Goal: Transaction & Acquisition: Purchase product/service

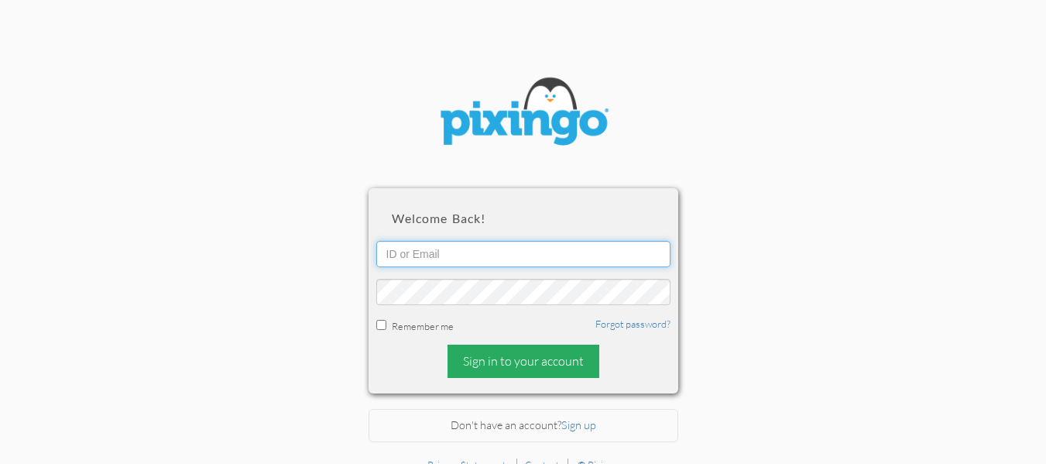
type input "[EMAIL_ADDRESS][DOMAIN_NAME]"
click at [504, 366] on div "Sign in to your account" at bounding box center [524, 361] width 152 height 33
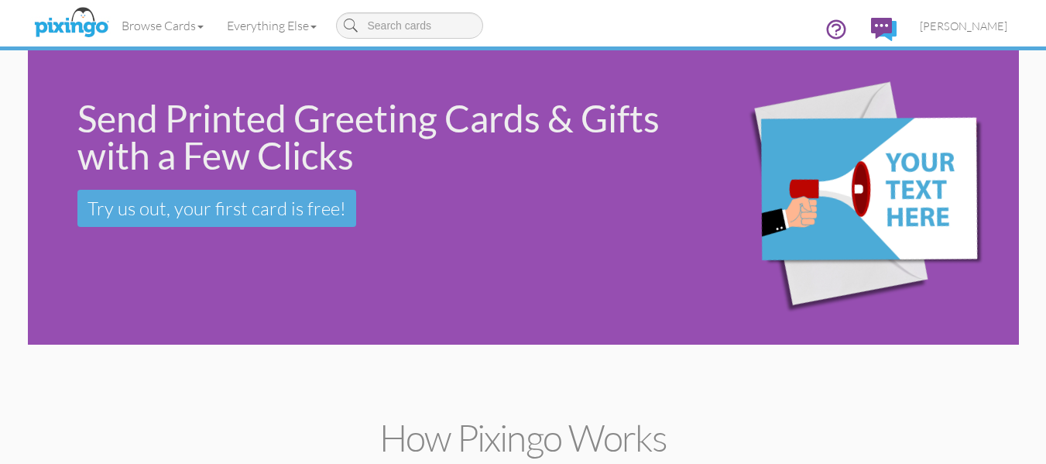
click at [239, 321] on div "Send Printed Greeting Cards & Gifts with a Few Clicks Try us out, your first ca…" at bounding box center [523, 197] width 991 height 294
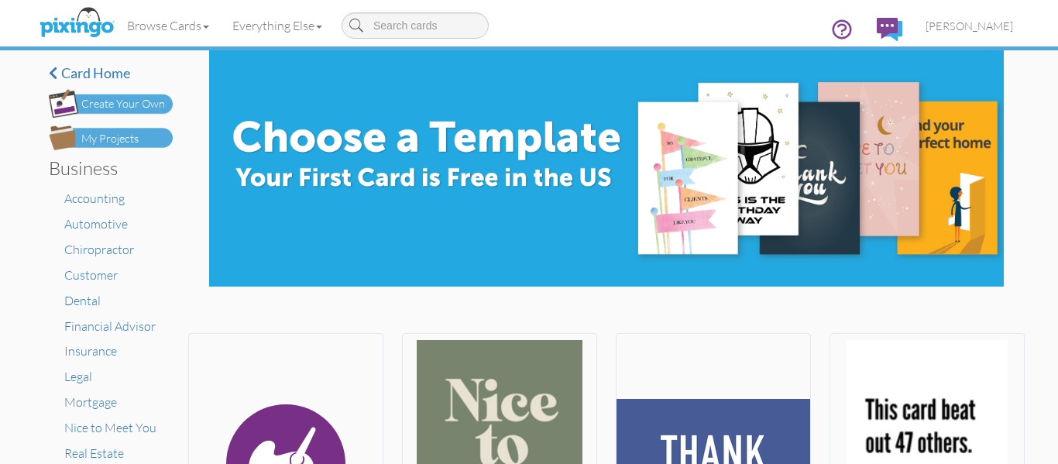
click at [130, 137] on div "My Projects" at bounding box center [109, 139] width 57 height 16
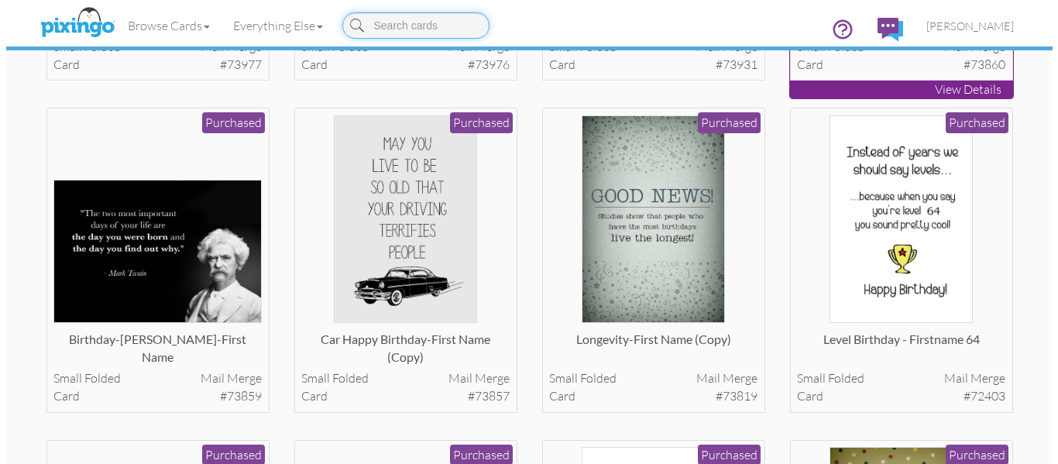
scroll to position [378, 0]
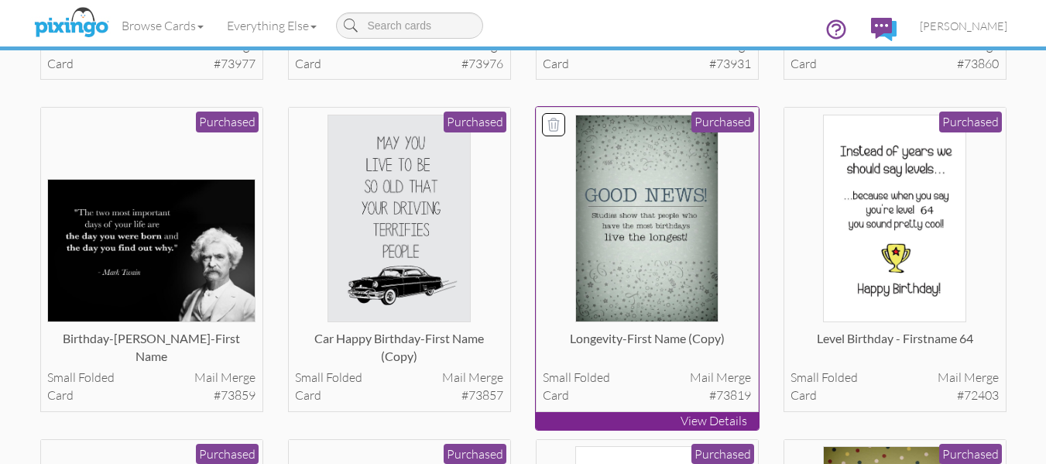
click at [667, 235] on img at bounding box center [646, 219] width 143 height 208
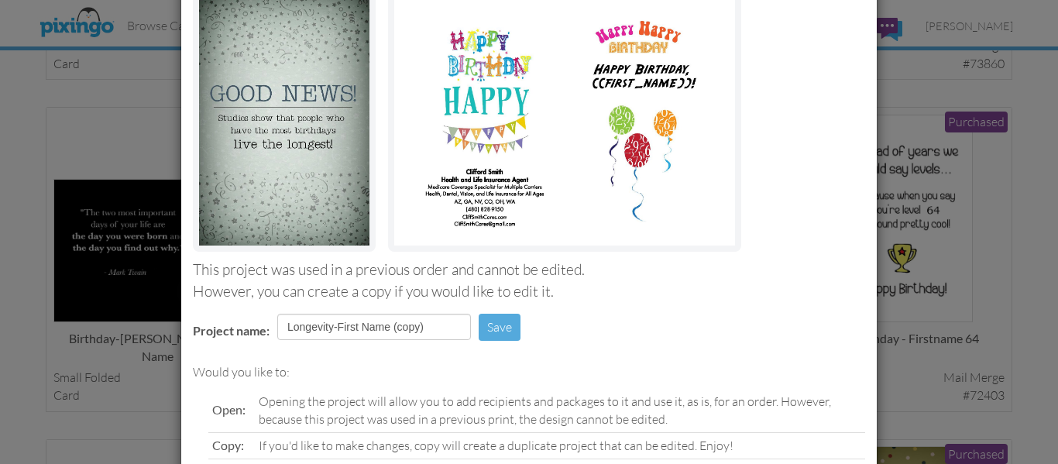
click at [840, 176] on div "Front inside" at bounding box center [529, 104] width 672 height 294
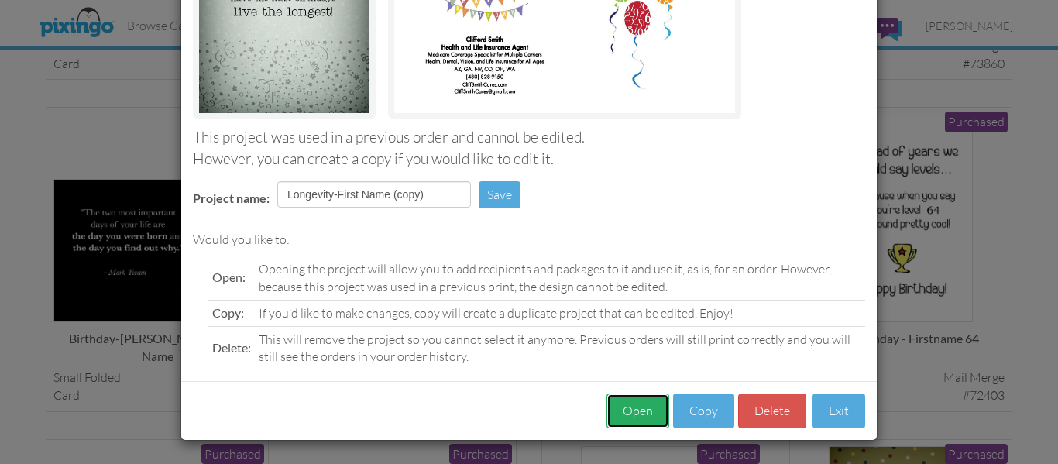
click at [630, 412] on button "Open" at bounding box center [637, 410] width 63 height 35
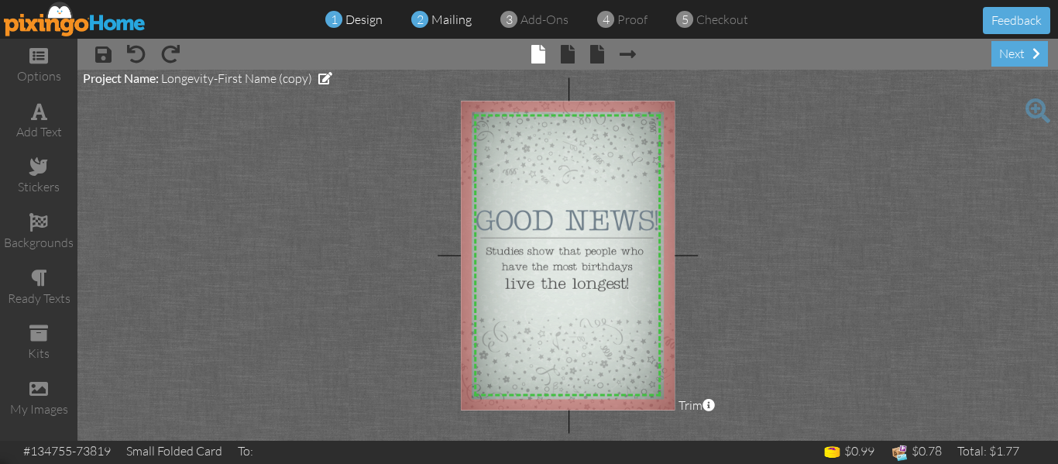
click at [447, 12] on span "mailing" at bounding box center [451, 19] width 40 height 15
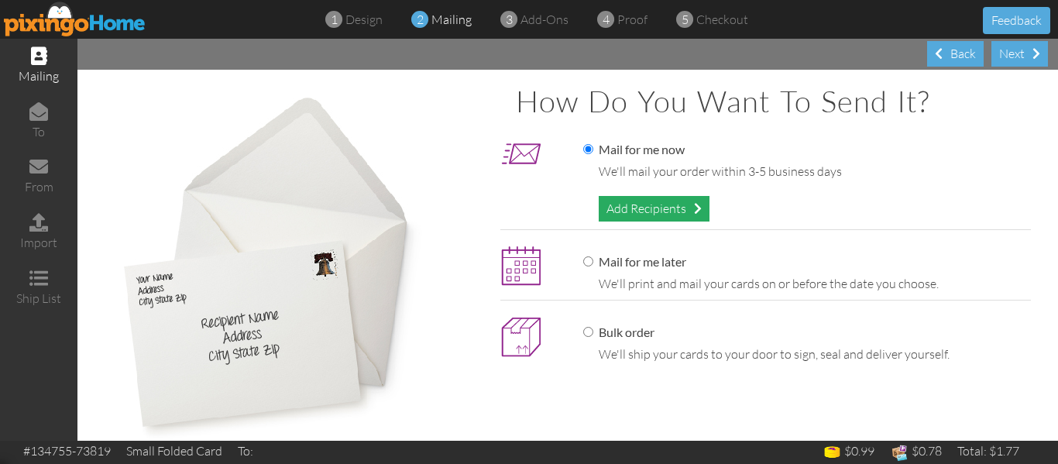
click at [641, 209] on div "Add Recipients" at bounding box center [654, 209] width 111 height 26
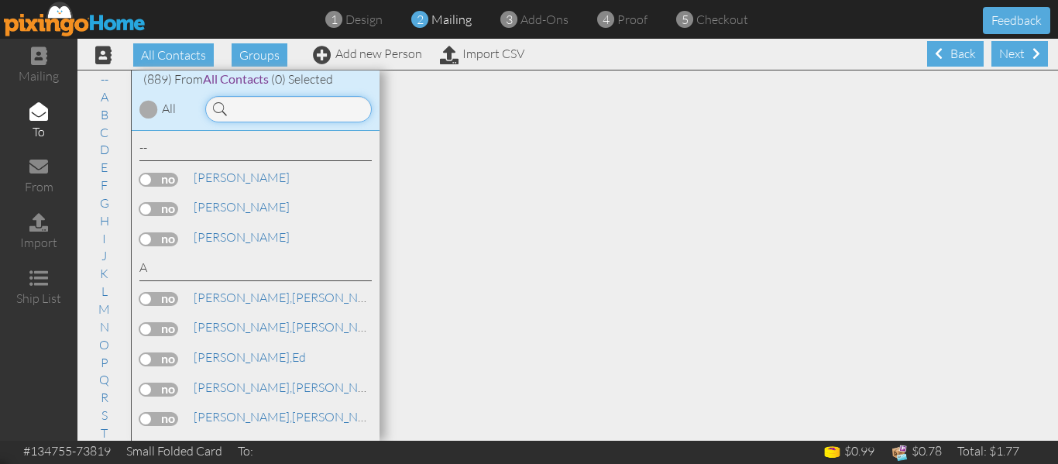
click at [263, 110] on input at bounding box center [288, 109] width 166 height 26
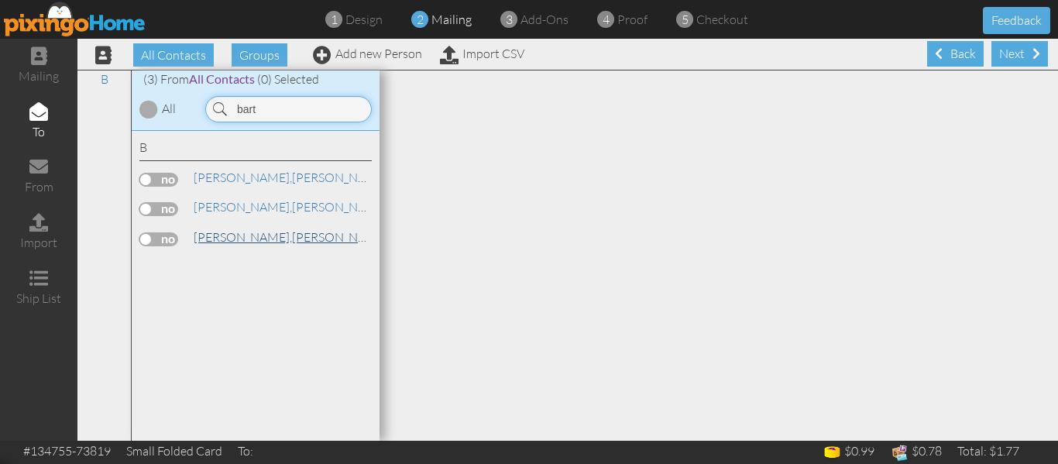
type input "bart"
click at [234, 234] on span "[PERSON_NAME]," at bounding box center [243, 236] width 98 height 15
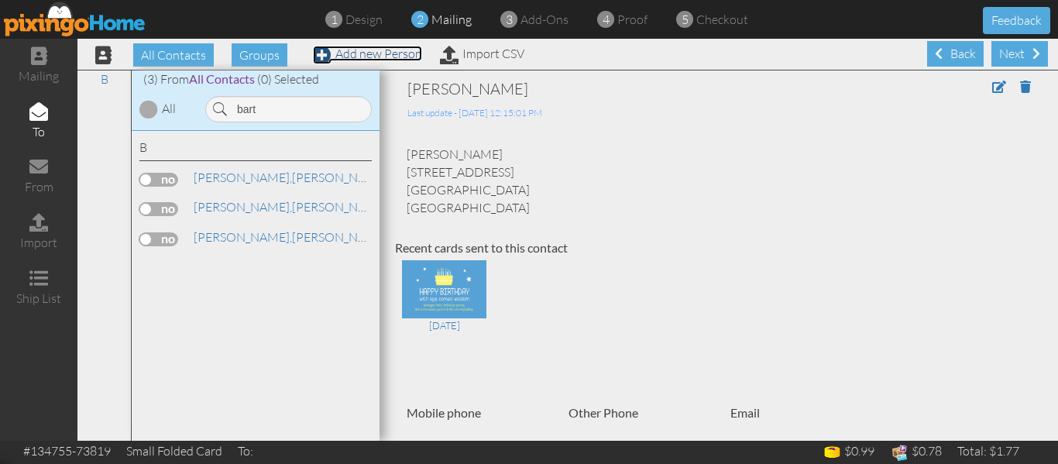
click at [394, 52] on link "Add new Person" at bounding box center [367, 53] width 109 height 15
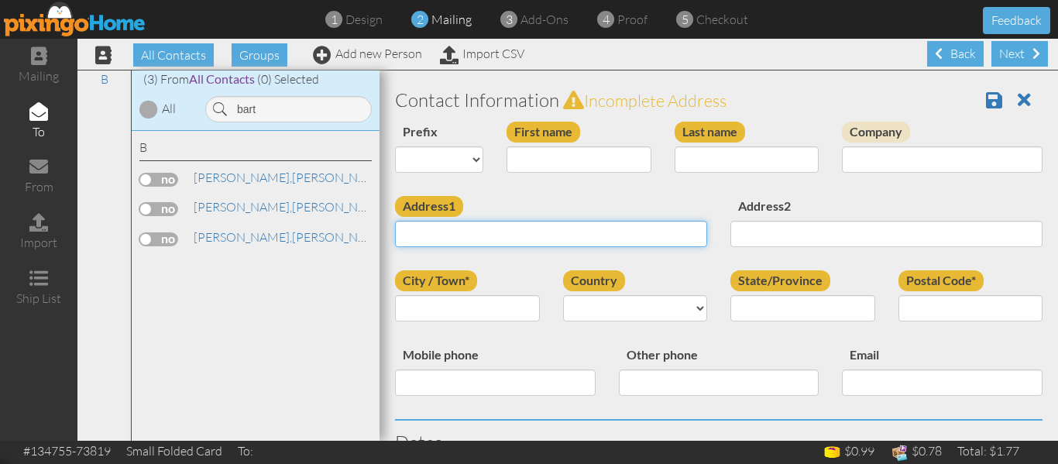
click at [492, 242] on input "Address1" at bounding box center [551, 234] width 312 height 26
paste input "[STREET_ADDRESS]"
type input "[STREET_ADDRESS]"
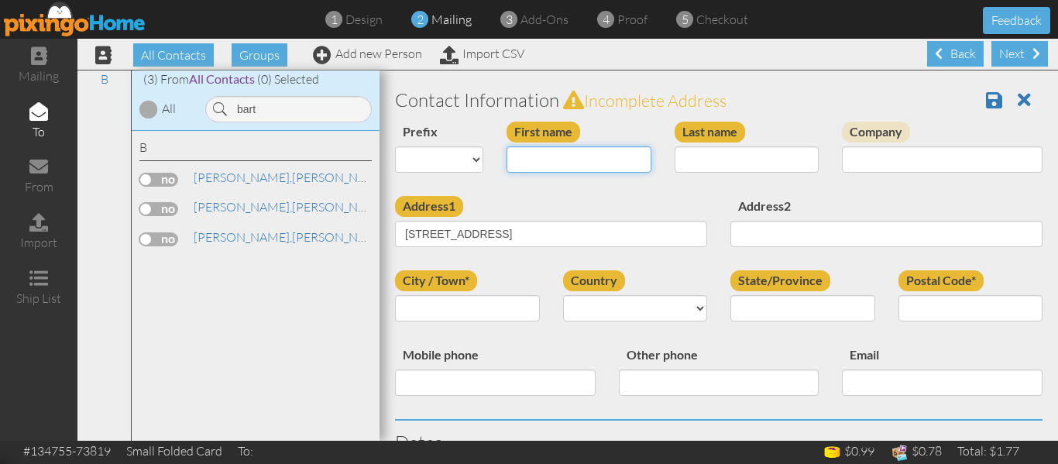
click at [519, 159] on input "First name" at bounding box center [578, 159] width 145 height 26
type input "[PERSON_NAME]"
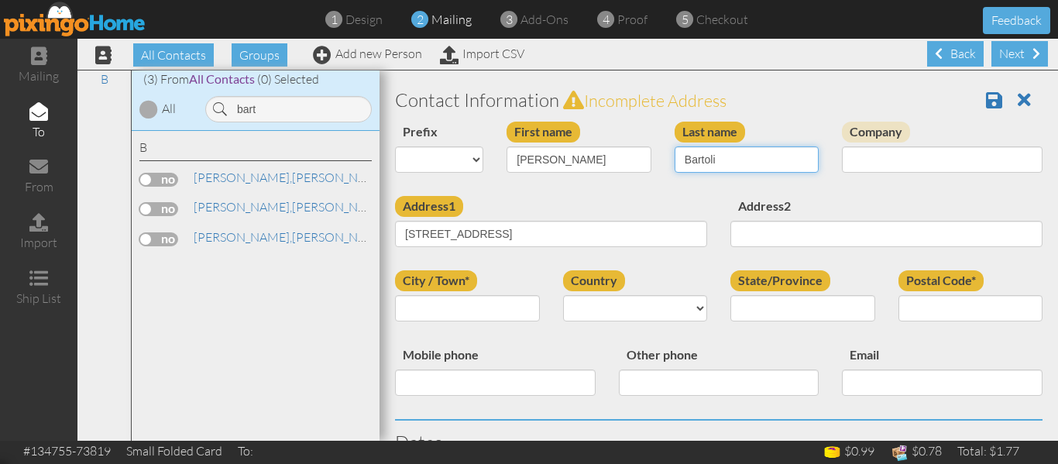
type input "Bartoli"
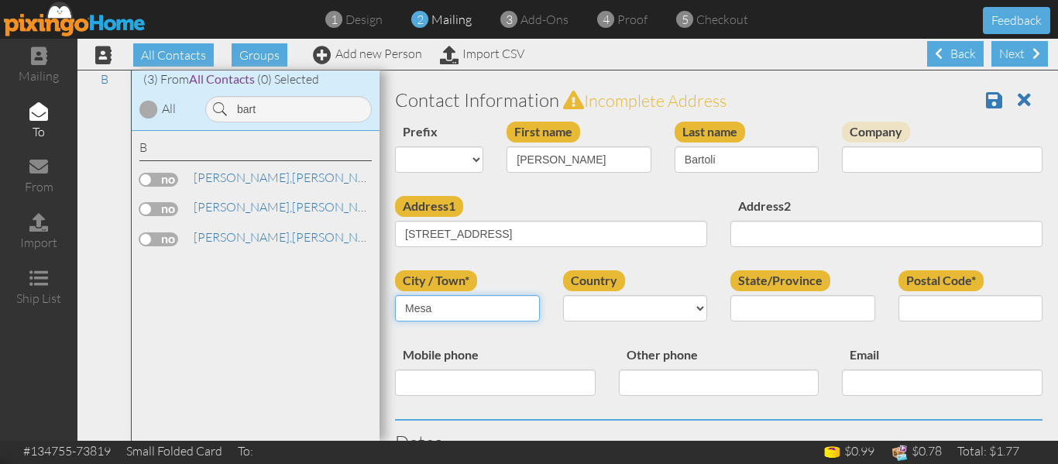
type input "Mesa"
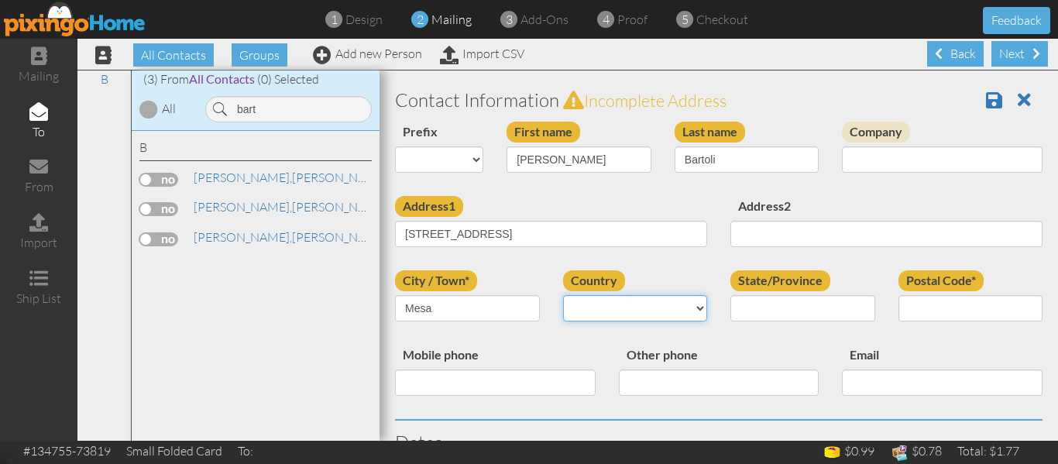
select select "object:4144"
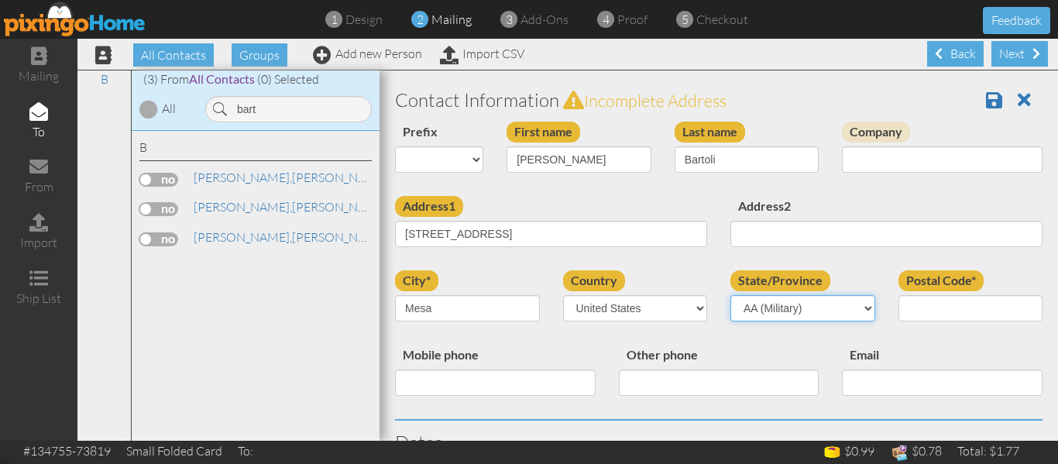
select select "object:4395"
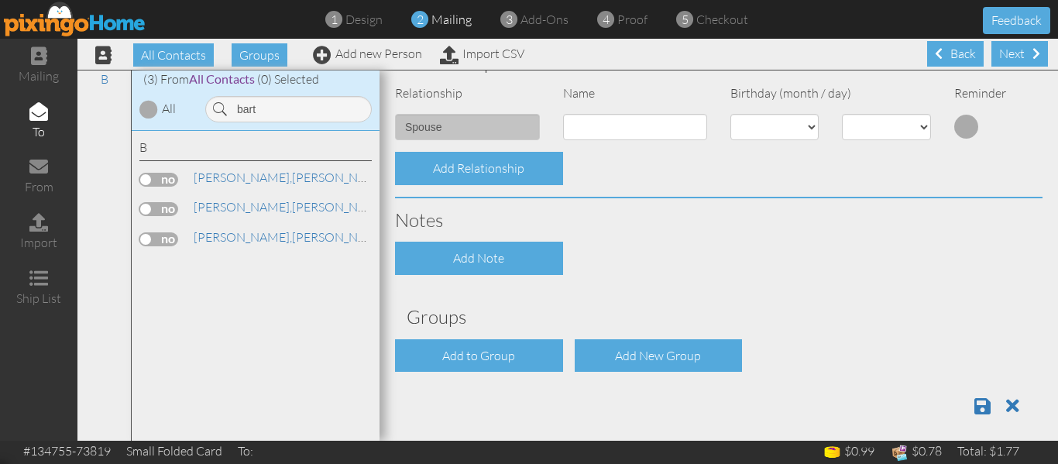
scroll to position [585, 0]
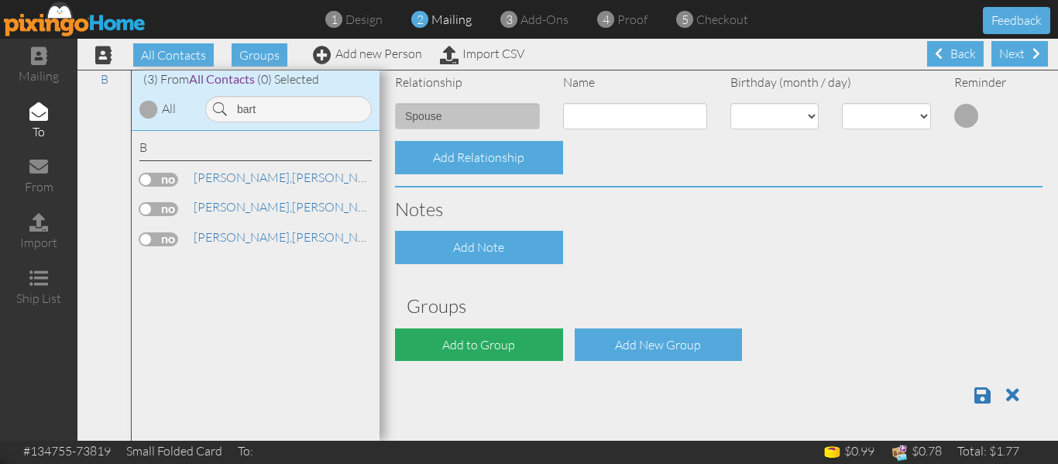
type input "85207"
click at [489, 346] on div "Add to Group" at bounding box center [479, 344] width 168 height 33
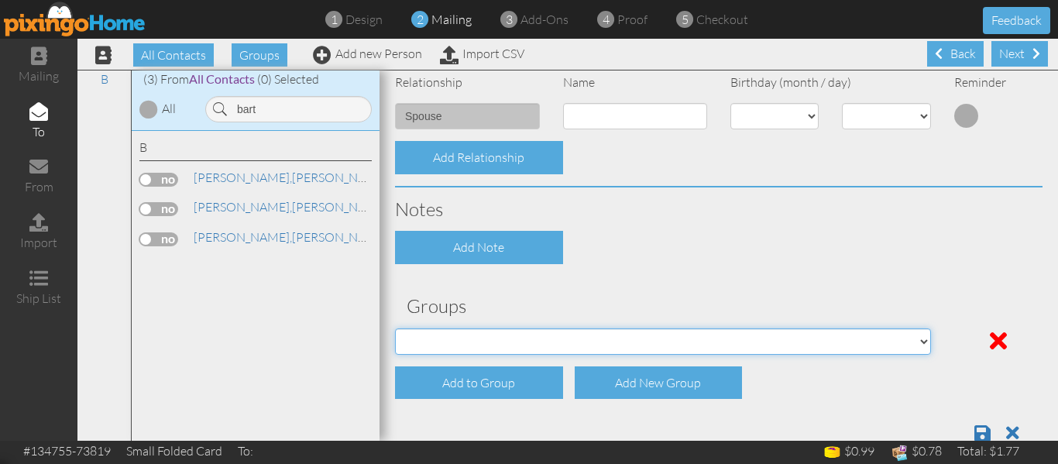
click at [489, 346] on select "PMIC Clients and Prospects Uplines" at bounding box center [663, 341] width 536 height 26
select select "object:4452"
click at [395, 328] on select "PMIC Clients and Prospects Uplines" at bounding box center [663, 341] width 536 height 26
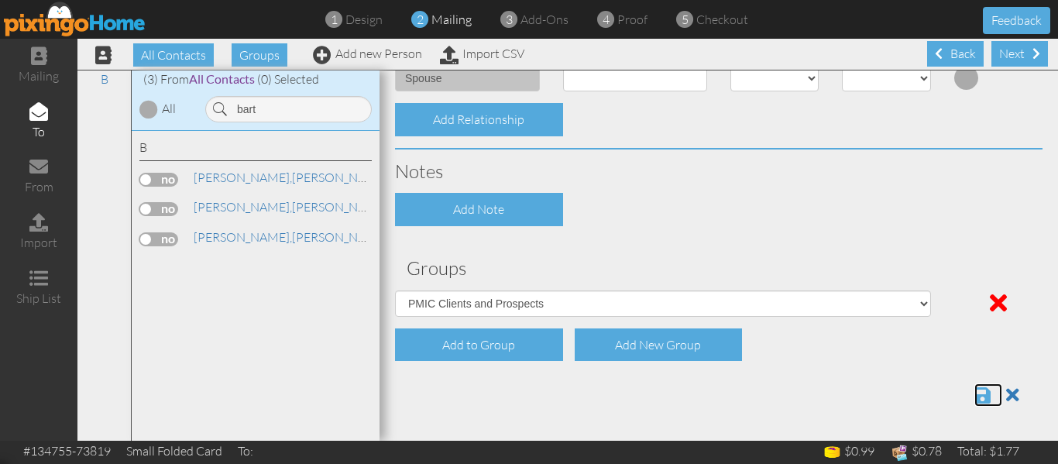
click at [974, 394] on span at bounding box center [982, 395] width 16 height 19
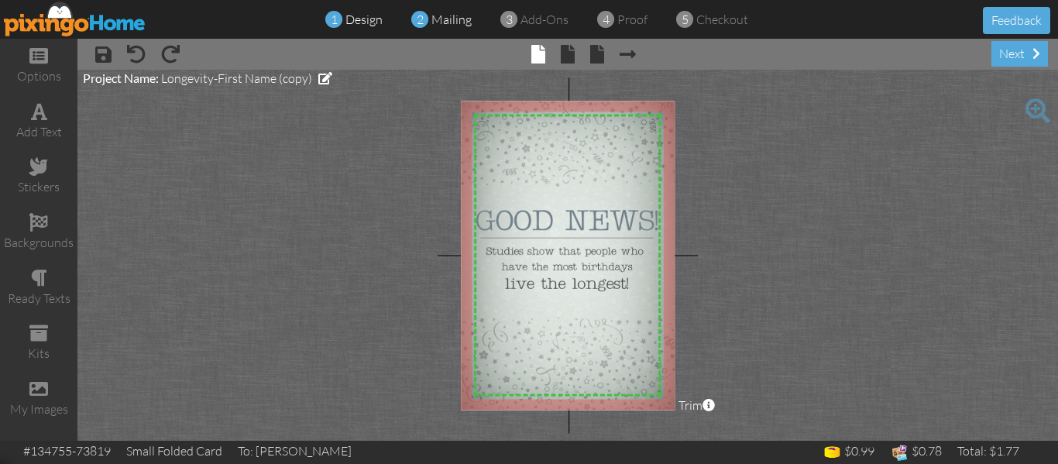
click at [453, 21] on span "mailing" at bounding box center [451, 19] width 40 height 15
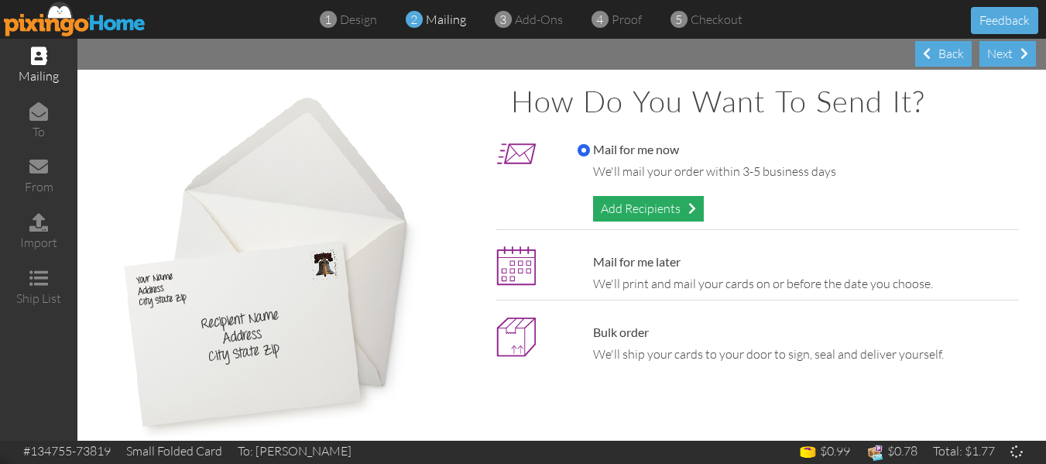
click at [604, 213] on div "Add Recipients" at bounding box center [648, 209] width 111 height 26
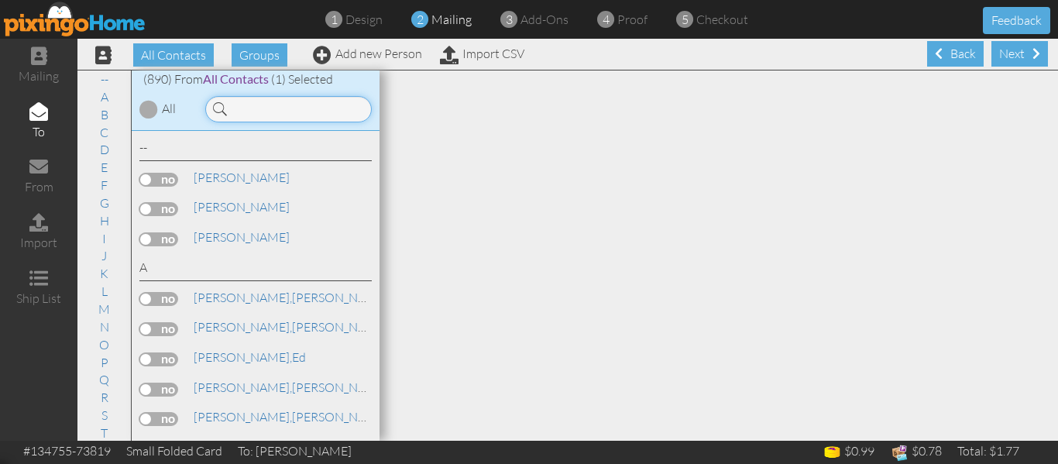
click at [290, 104] on input at bounding box center [288, 109] width 166 height 26
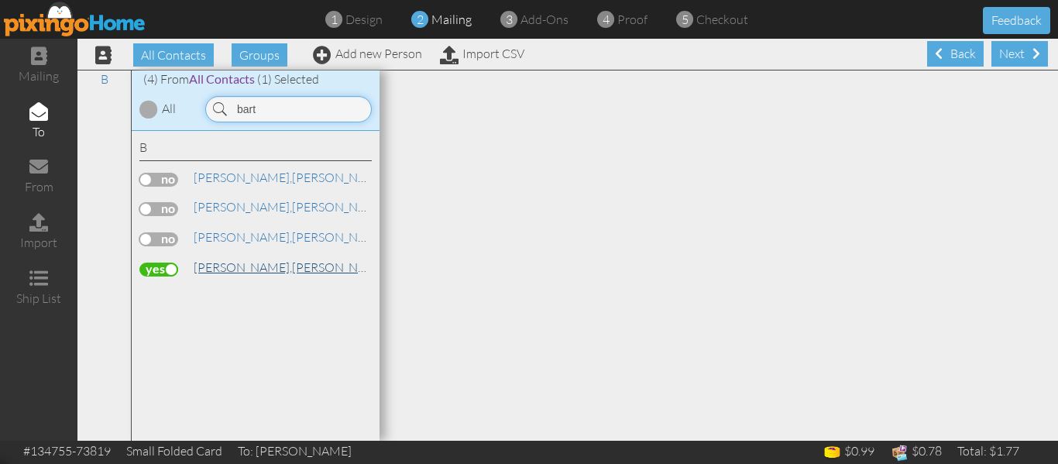
type input "bart"
click at [231, 267] on span "[PERSON_NAME]," at bounding box center [243, 266] width 98 height 15
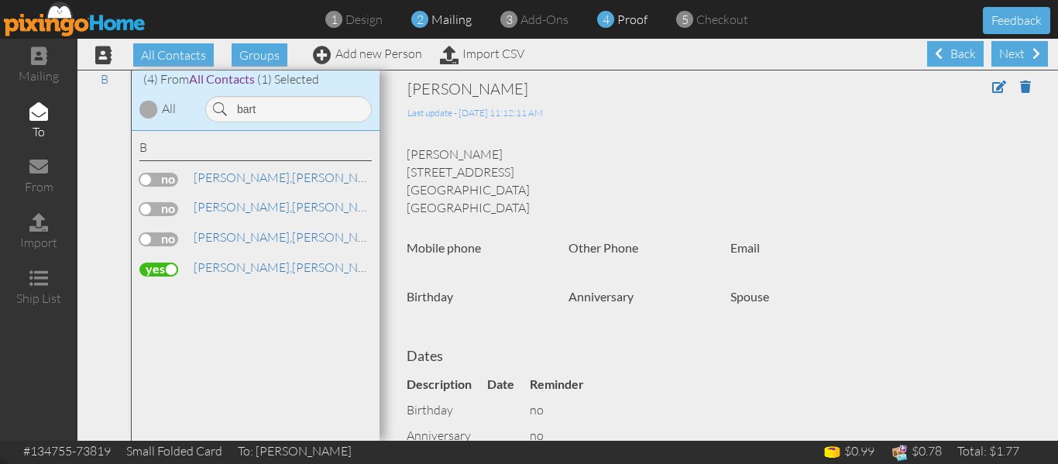
click at [626, 27] on div "4 proof" at bounding box center [627, 20] width 42 height 18
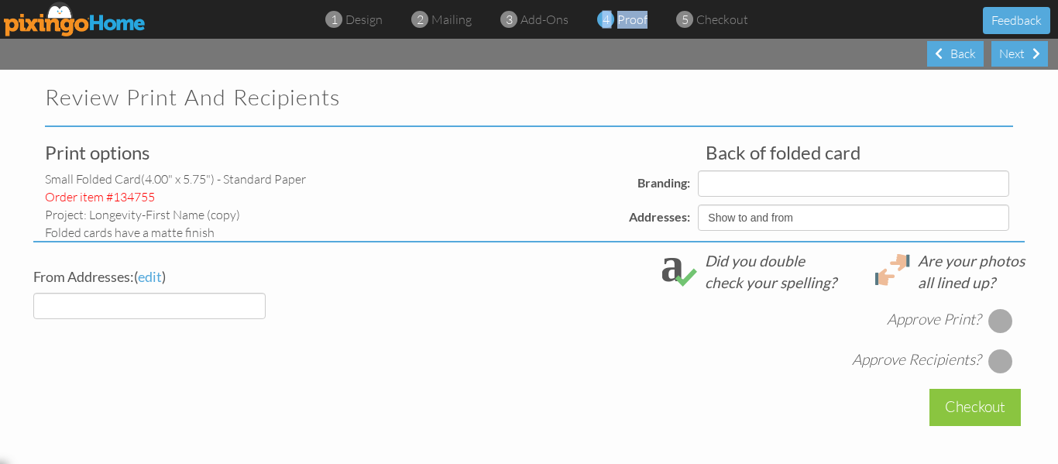
select select "object:2983"
select select "object:2986"
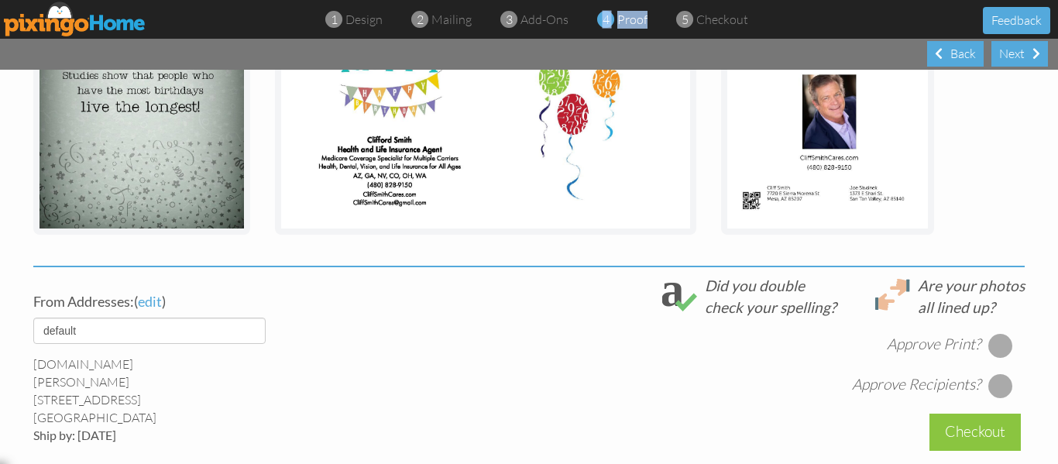
scroll to position [592, 0]
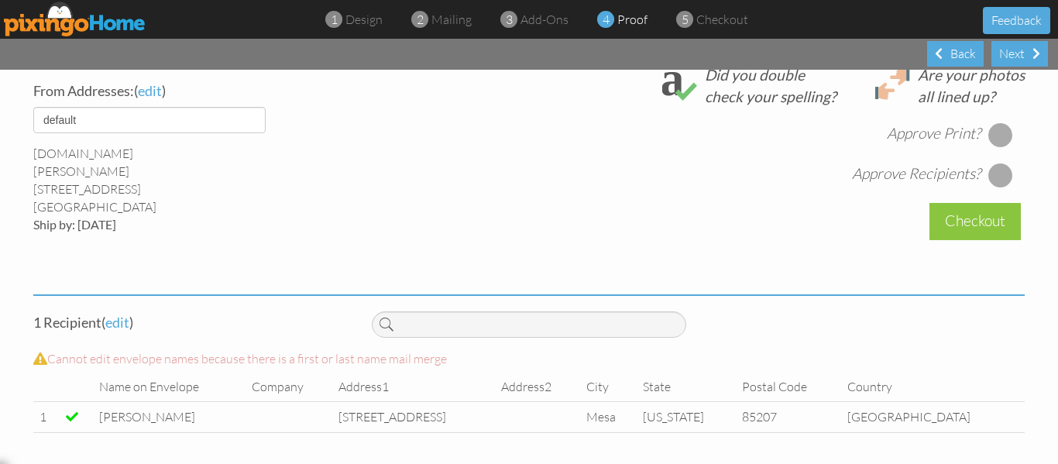
click at [998, 128] on div at bounding box center [1000, 134] width 25 height 25
click at [994, 173] on div at bounding box center [1000, 175] width 25 height 25
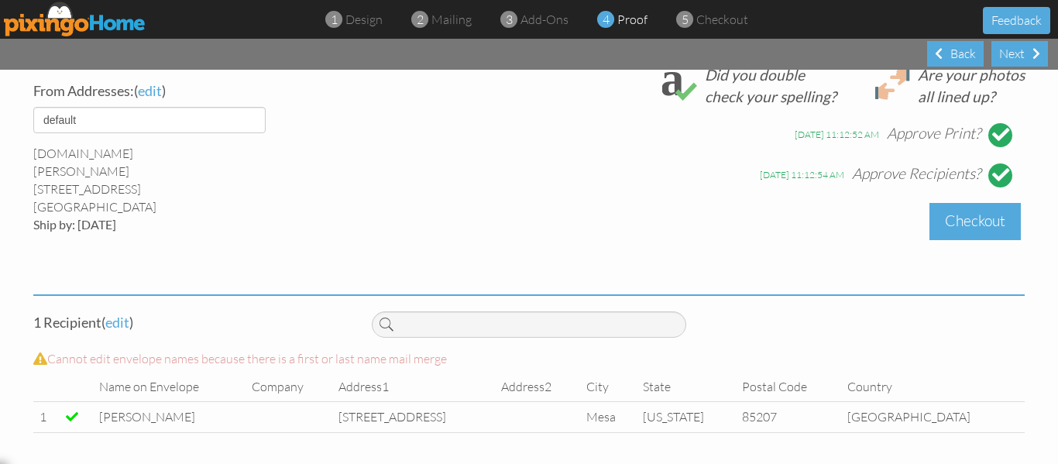
click at [980, 225] on div "Checkout" at bounding box center [974, 221] width 91 height 36
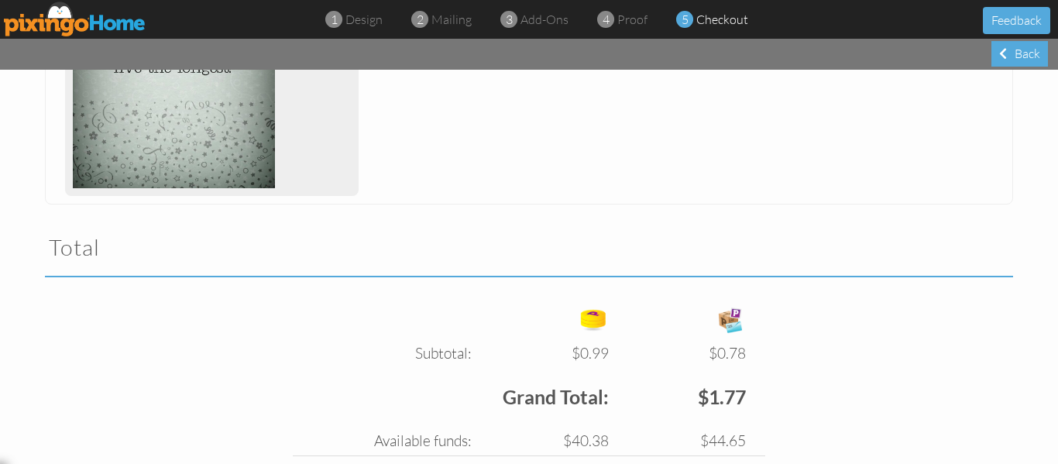
scroll to position [535, 0]
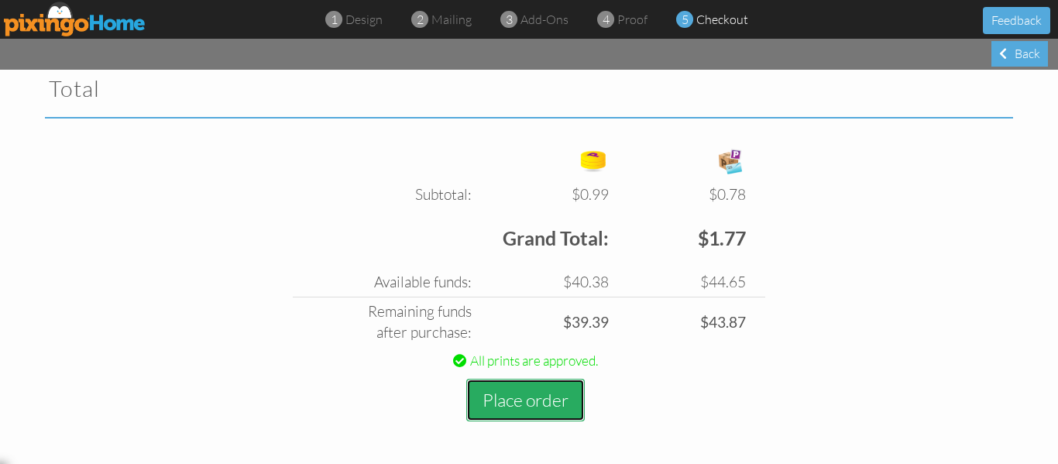
click at [499, 397] on button "Place order" at bounding box center [525, 400] width 118 height 43
